Goal: Contribute content: Contribute content

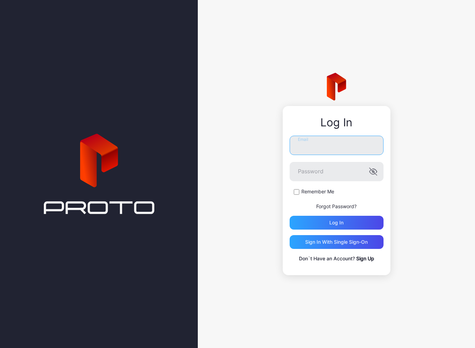
type input "**********"
click at [336, 223] on button "Log in" at bounding box center [336, 223] width 94 height 14
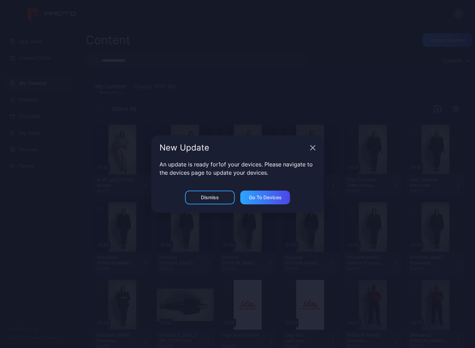
click at [312, 142] on div "New Update" at bounding box center [237, 147] width 172 height 25
click at [308, 149] on div "New Update" at bounding box center [237, 147] width 172 height 25
click at [310, 149] on icon "button" at bounding box center [313, 148] width 6 height 6
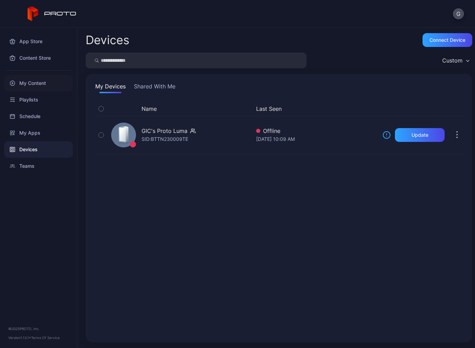
click at [23, 76] on div "My Content" at bounding box center [38, 83] width 69 height 17
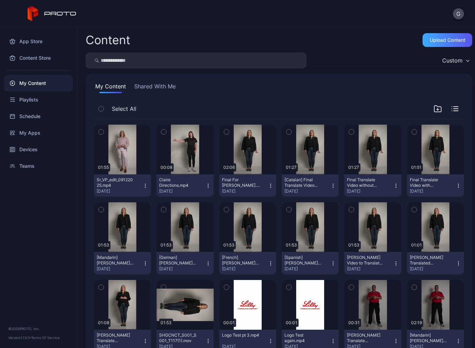
click at [440, 34] on div "Upload Content" at bounding box center [447, 40] width 50 height 14
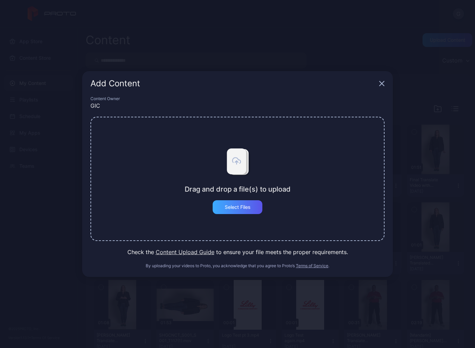
click at [242, 200] on div "Select Files" at bounding box center [237, 207] width 50 height 14
click at [238, 200] on div "Select Files" at bounding box center [237, 207] width 50 height 14
click at [388, 82] on div "Add Content" at bounding box center [237, 83] width 310 height 25
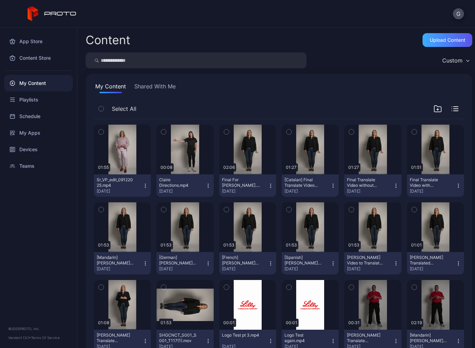
click at [448, 34] on div "Upload Content" at bounding box center [447, 40] width 50 height 14
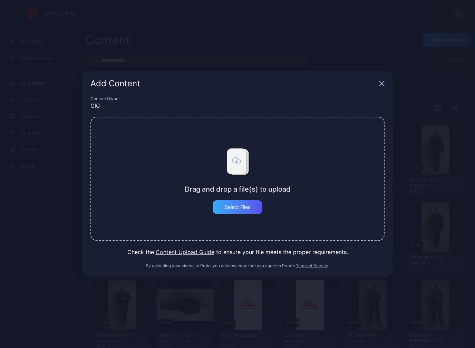
click at [234, 200] on div "Select Files" at bounding box center [237, 207] width 50 height 14
click at [244, 201] on div "Select Files" at bounding box center [237, 207] width 50 height 14
click at [235, 203] on div "Select Files" at bounding box center [237, 207] width 50 height 14
